Goal: Information Seeking & Learning: Learn about a topic

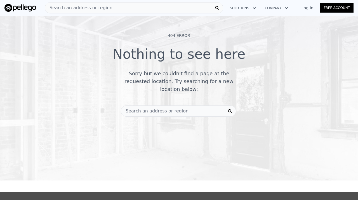
scroll to position [33, 0]
click at [207, 107] on div "Search an address or region" at bounding box center [178, 110] width 115 height 11
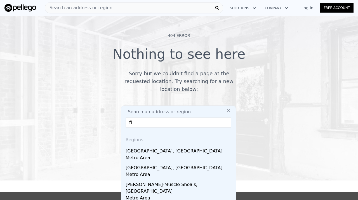
type input "f"
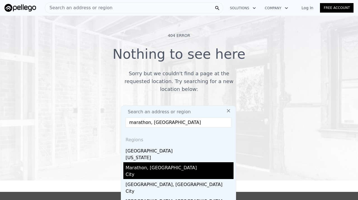
type input "marathon, fl"
click at [149, 166] on div "Marathon, FL" at bounding box center [180, 166] width 108 height 9
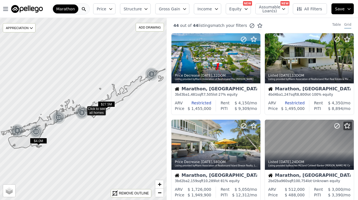
click at [148, 9] on icon "button" at bounding box center [146, 9] width 4 height 4
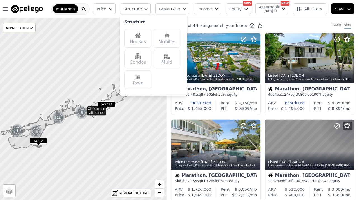
click at [170, 59] on div "Multi" at bounding box center [167, 59] width 27 height 18
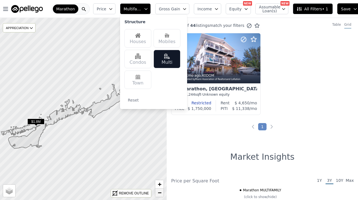
click at [159, 193] on span "−" at bounding box center [160, 192] width 4 height 7
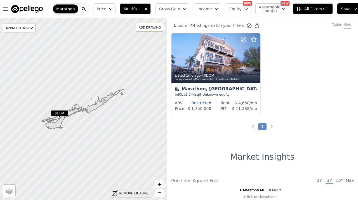
click at [125, 192] on div "REMOVE OUTLINE" at bounding box center [134, 193] width 30 height 5
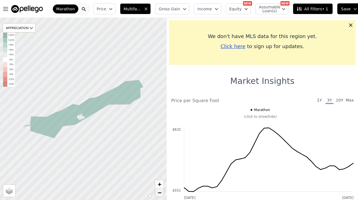
click at [158, 193] on link "−" at bounding box center [159, 193] width 8 height 8
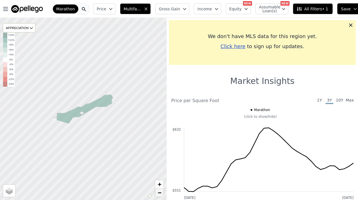
click at [161, 194] on span "−" at bounding box center [160, 192] width 4 height 7
click at [351, 25] on icon at bounding box center [351, 25] width 6 height 6
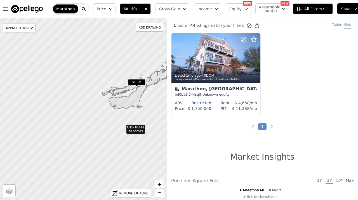
drag, startPoint x: 69, startPoint y: 150, endPoint x: 122, endPoint y: 128, distance: 57.1
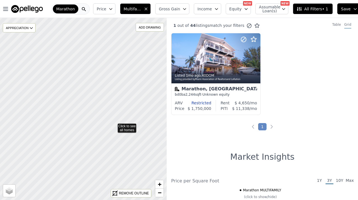
click at [113, 126] on icon at bounding box center [153, 88] width 202 height 220
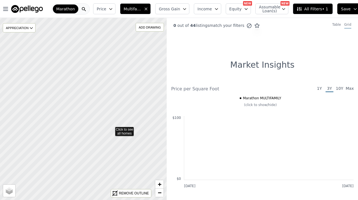
drag, startPoint x: 67, startPoint y: 138, endPoint x: 111, endPoint y: 129, distance: 45.4
drag, startPoint x: 67, startPoint y: 146, endPoint x: 99, endPoint y: 162, distance: 36.3
drag, startPoint x: 105, startPoint y: 139, endPoint x: 122, endPoint y: 149, distance: 19.6
click at [160, 192] on span "−" at bounding box center [160, 192] width 4 height 7
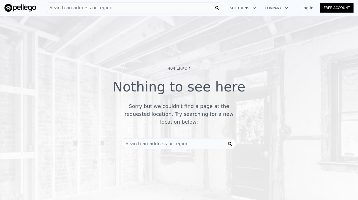
click at [166, 140] on span "Search an address or region" at bounding box center [154, 143] width 67 height 7
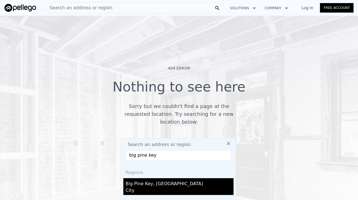
type input "big pine key"
click at [146, 187] on div "City" at bounding box center [180, 191] width 108 height 8
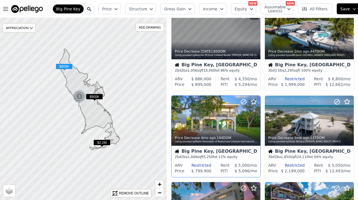
scroll to position [24, 0]
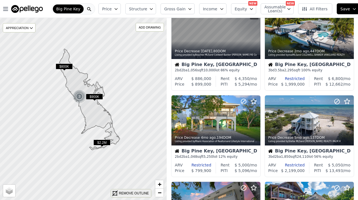
click at [135, 193] on div "REMOVE OUTLINE" at bounding box center [134, 193] width 30 height 5
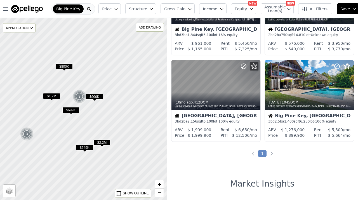
scroll to position [400, 0]
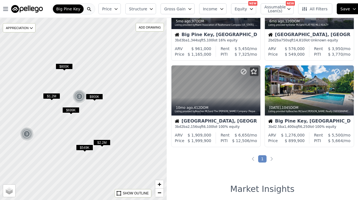
click at [72, 111] on span "$699K" at bounding box center [70, 110] width 17 height 6
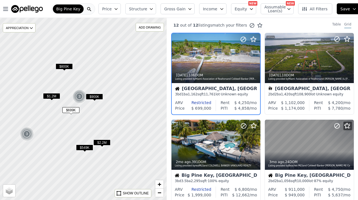
scroll to position [0, 0]
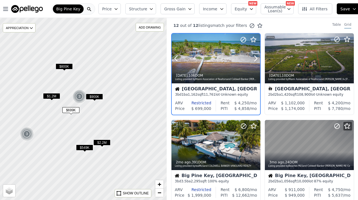
click at [205, 70] on div at bounding box center [216, 70] width 88 height 10
click at [65, 65] on span "$800K" at bounding box center [64, 67] width 17 height 6
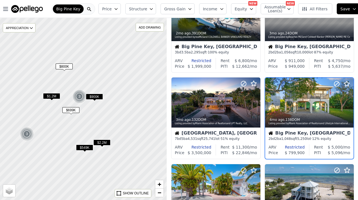
scroll to position [129, 0]
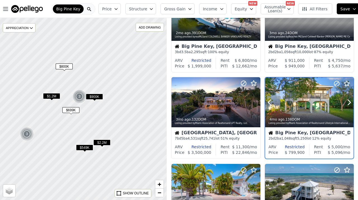
click at [284, 105] on button at bounding box center [276, 103] width 22 height 50
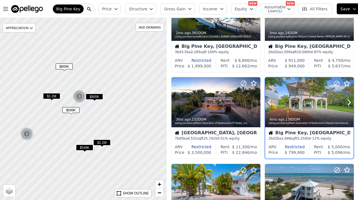
click at [299, 110] on div at bounding box center [309, 114] width 88 height 10
click at [27, 133] on div "3" at bounding box center [26, 133] width 13 height 13
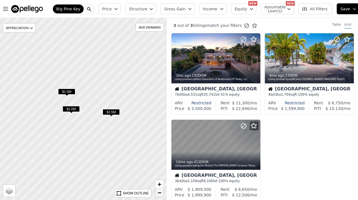
click at [160, 192] on span "−" at bounding box center [160, 192] width 4 height 7
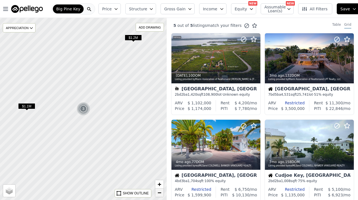
click at [160, 192] on span "−" at bounding box center [160, 192] width 4 height 7
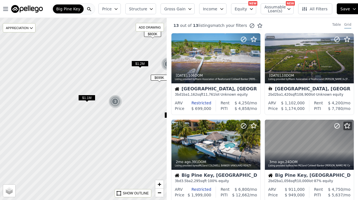
drag, startPoint x: 71, startPoint y: 170, endPoint x: 139, endPoint y: 161, distance: 68.7
click at [138, 161] on div at bounding box center [90, 108] width 200 height 219
click at [139, 161] on div at bounding box center [90, 108] width 200 height 219
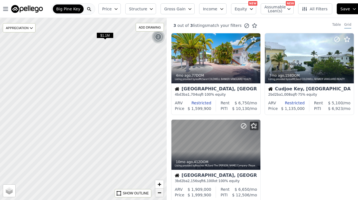
click at [161, 191] on span "−" at bounding box center [160, 192] width 4 height 7
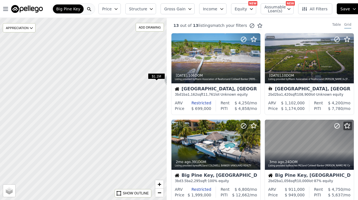
drag, startPoint x: 79, startPoint y: 142, endPoint x: 147, endPoint y: 131, distance: 68.6
click at [147, 131] on div at bounding box center [83, 109] width 200 height 219
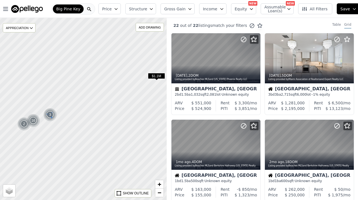
click at [50, 114] on div "3" at bounding box center [49, 114] width 13 height 13
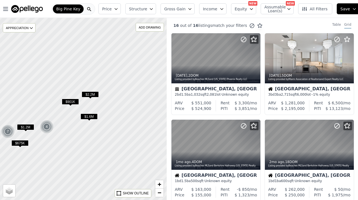
click at [22, 141] on span "$675K" at bounding box center [19, 143] width 17 height 6
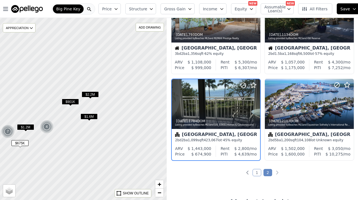
scroll to position [43, 0]
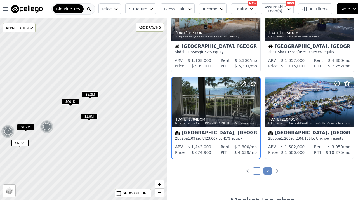
click at [222, 102] on div at bounding box center [216, 103] width 88 height 50
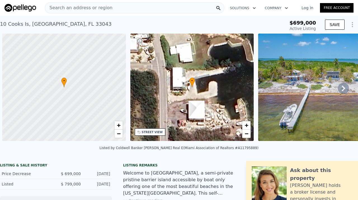
scroll to position [0, 2]
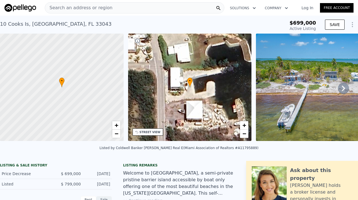
type input "-$ 752,830"
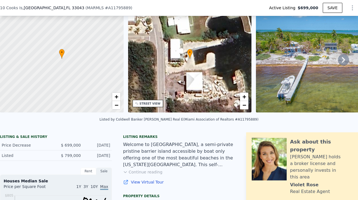
scroll to position [25, 0]
click at [149, 117] on div "Listed by Coldwell Banker Schmitt Real E (Miami Association of Realtors #A11795…" at bounding box center [179, 120] width 358 height 13
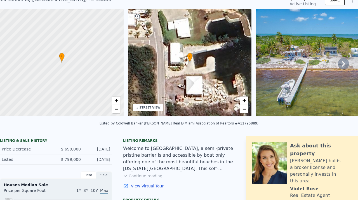
scroll to position [27, 0]
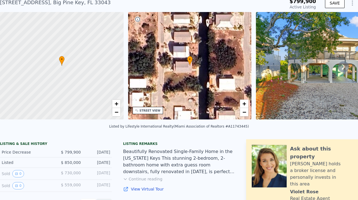
scroll to position [23, 0]
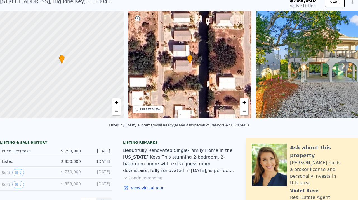
click at [155, 178] on button "Continue reading" at bounding box center [142, 178] width 39 height 6
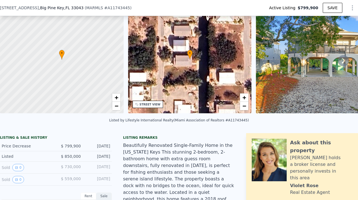
scroll to position [24, 0]
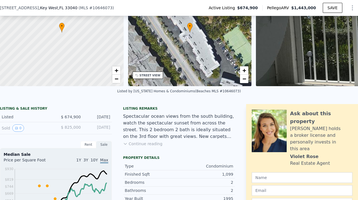
scroll to position [54, 0]
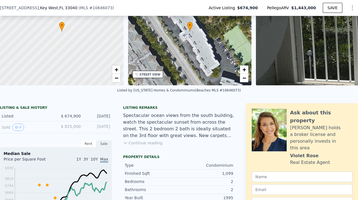
click at [142, 141] on button "Continue reading" at bounding box center [142, 143] width 39 height 6
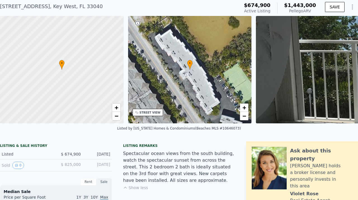
scroll to position [2, 0]
